Goal: Task Accomplishment & Management: Manage account settings

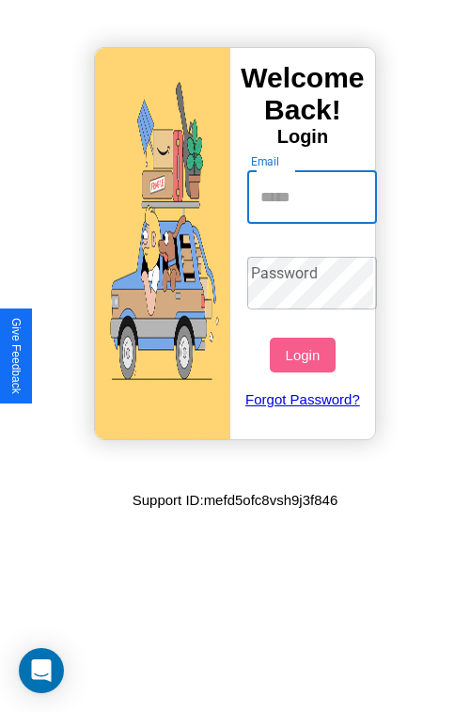
click at [314, 197] on input "Email" at bounding box center [312, 197] width 131 height 53
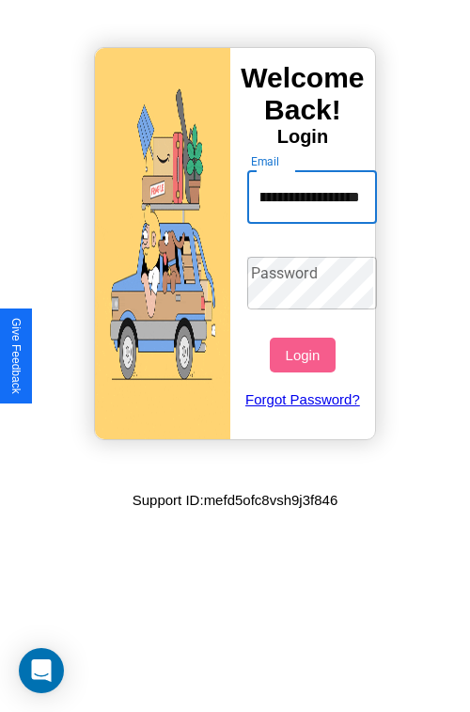
scroll to position [0, 67]
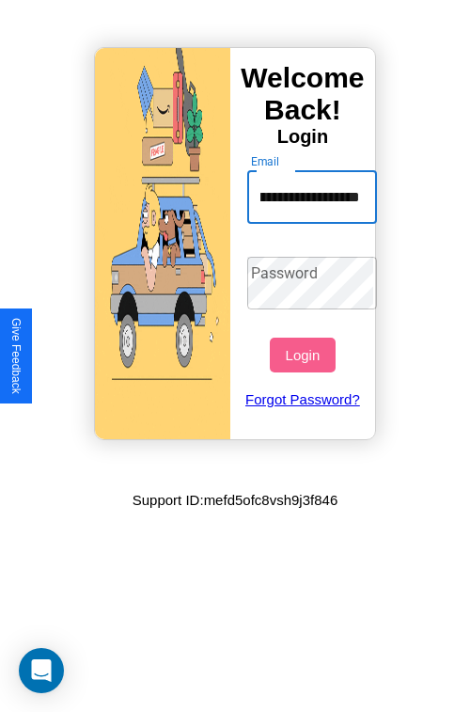
type input "**********"
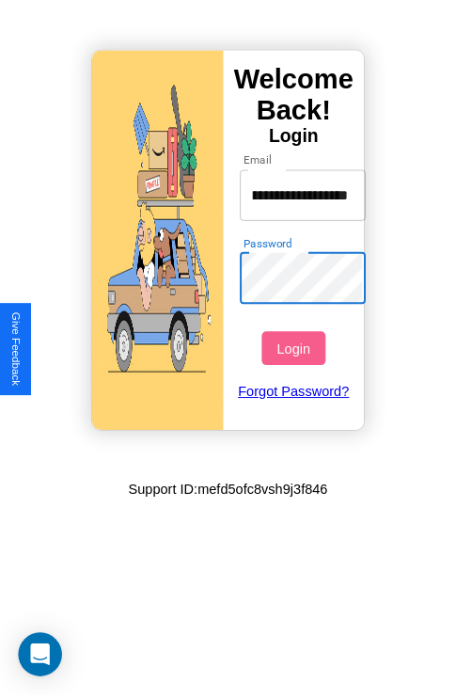
scroll to position [0, 0]
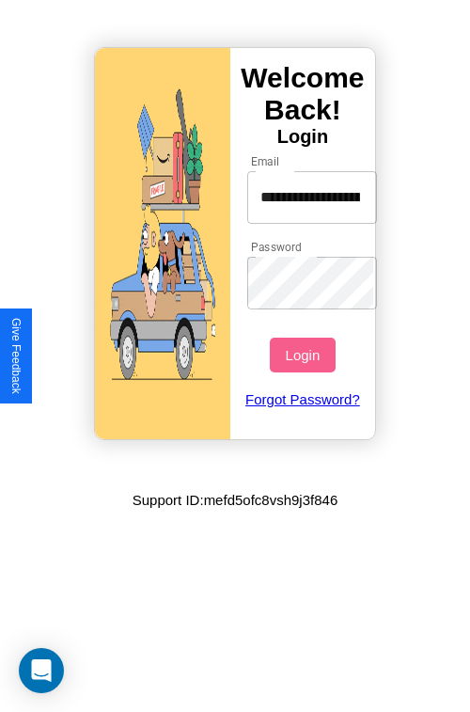
click at [305, 355] on button "Login" at bounding box center [302, 355] width 65 height 35
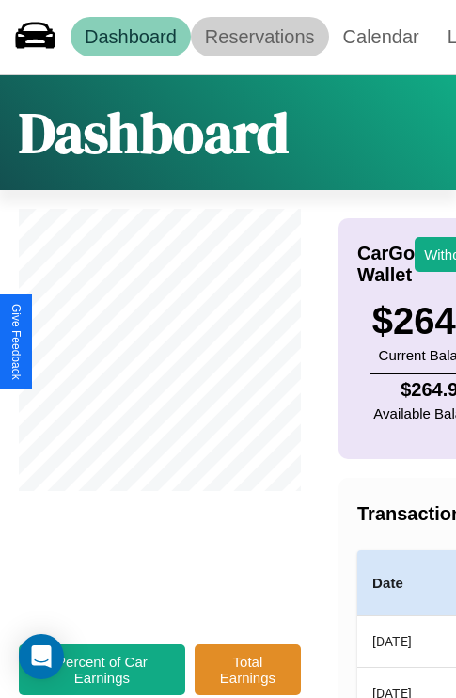
click at [260, 37] on link "Reservations" at bounding box center [260, 37] width 138 height 40
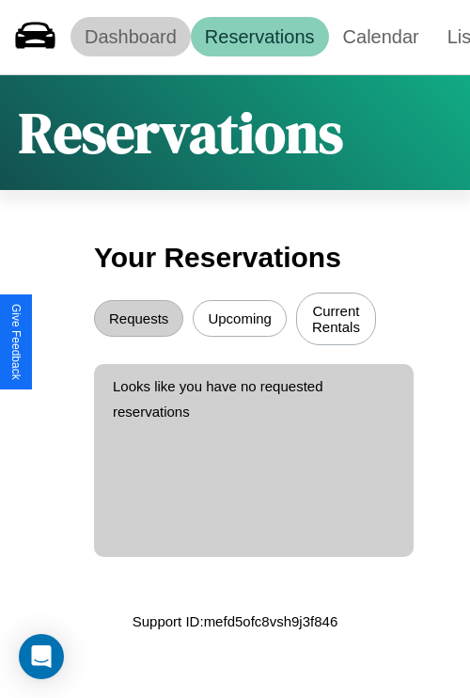
click at [130, 37] on link "Dashboard" at bounding box center [131, 37] width 120 height 40
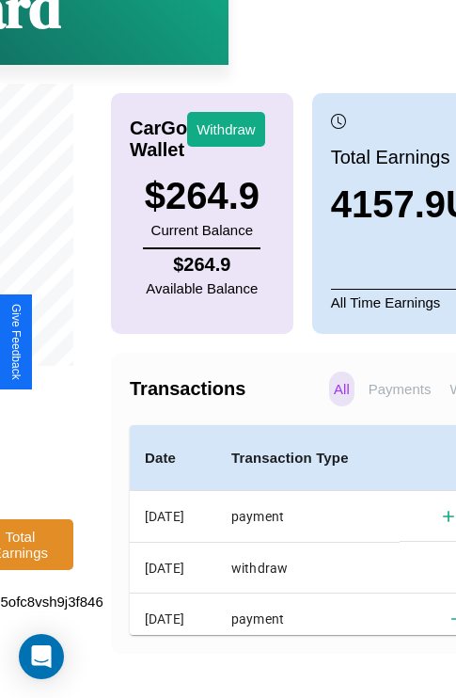
scroll to position [142, 247]
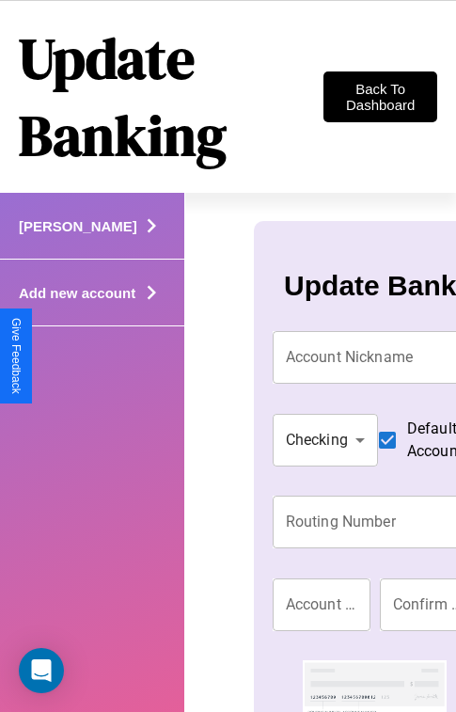
click at [68, 234] on h4 "Add new account" at bounding box center [78, 226] width 119 height 16
click at [137, 240] on icon at bounding box center [151, 226] width 28 height 28
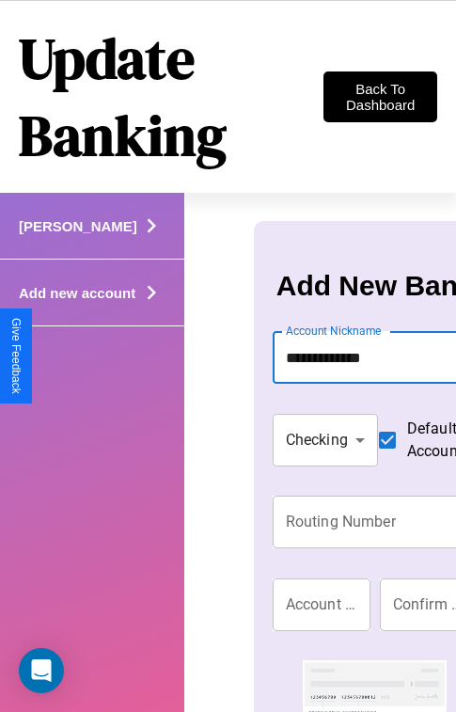
type input "**********"
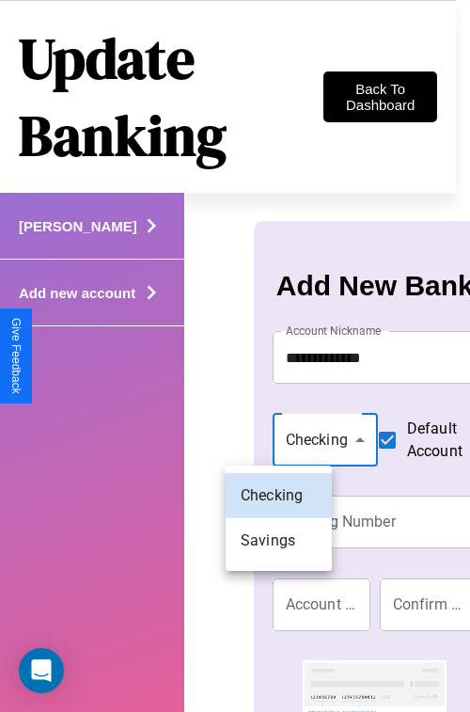
click at [278, 439] on div at bounding box center [235, 356] width 470 height 712
